Goal: Navigation & Orientation: Go to known website

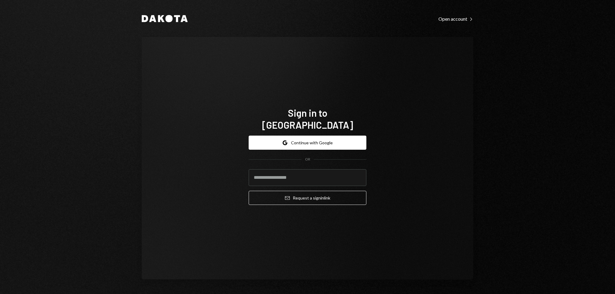
click at [249, 191] on button "Email Request a sign in link" at bounding box center [308, 198] width 118 height 14
type input "**********"
click at [249, 191] on button "Email Request a sign in link" at bounding box center [308, 198] width 118 height 14
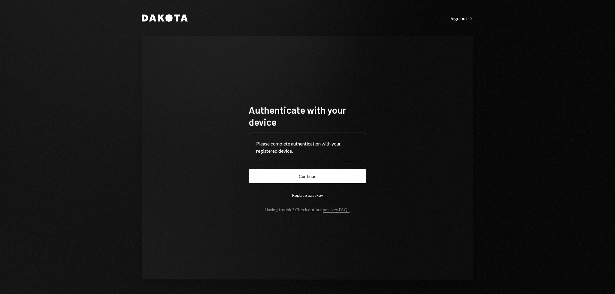
click at [352, 183] on button "Continue" at bounding box center [308, 176] width 118 height 14
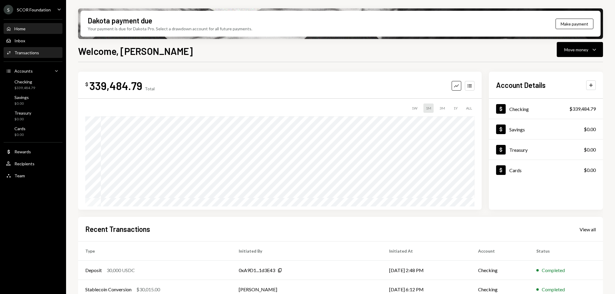
click at [34, 52] on div "Transactions" at bounding box center [26, 52] width 25 height 5
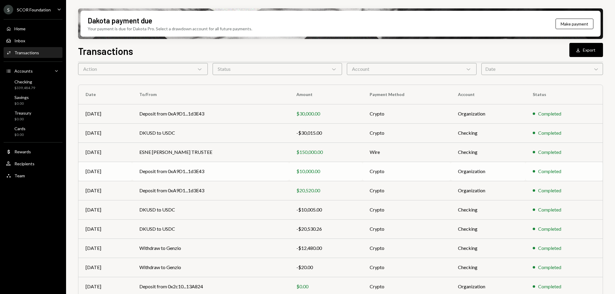
scroll to position [47, 0]
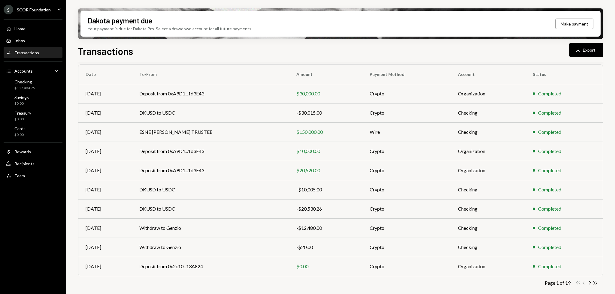
click at [45, 219] on div "S SCOR Foundation Caret Down Home Home Inbox Inbox Activities Transactions Acco…" at bounding box center [33, 147] width 66 height 294
click at [44, 219] on div "S SCOR Foundation Caret Down Home Home Inbox Inbox Activities Transactions Acco…" at bounding box center [33, 147] width 66 height 294
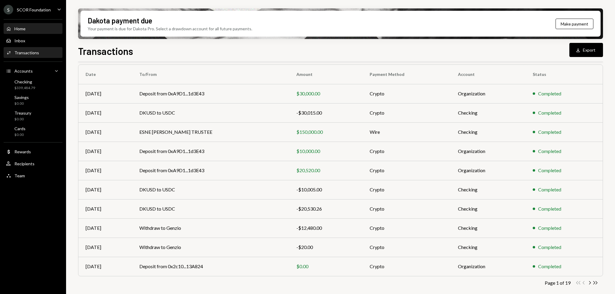
click at [32, 29] on div "Home Home" at bounding box center [33, 28] width 54 height 5
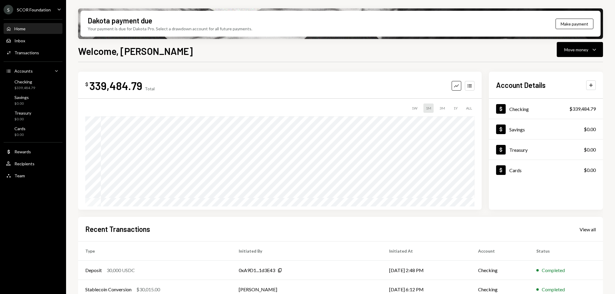
click at [41, 8] on div "SCOR Foundation" at bounding box center [34, 9] width 34 height 5
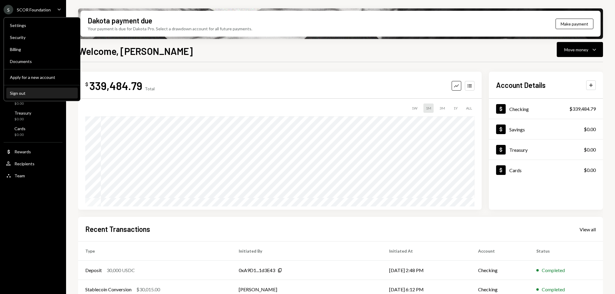
click at [28, 92] on div "Sign out" at bounding box center [42, 93] width 64 height 5
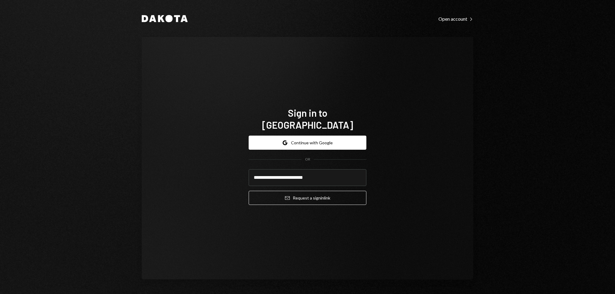
type input "**********"
click at [249, 191] on button "Email Request a sign in link" at bounding box center [308, 198] width 118 height 14
